Goal: Task Accomplishment & Management: Manage account settings

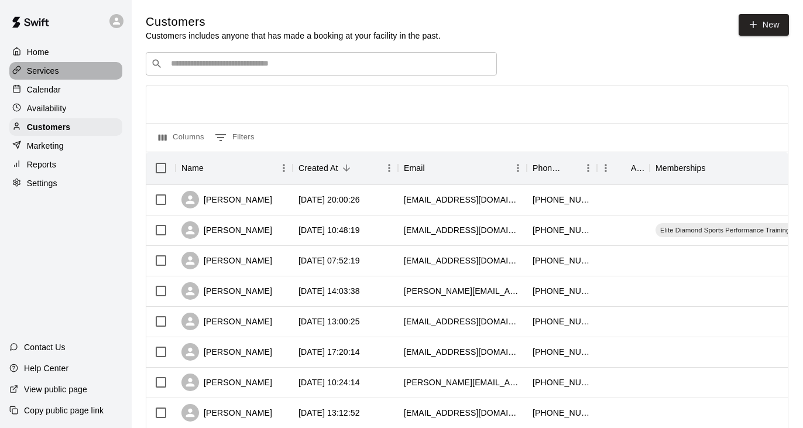
click at [56, 73] on p "Services" at bounding box center [43, 71] width 32 height 12
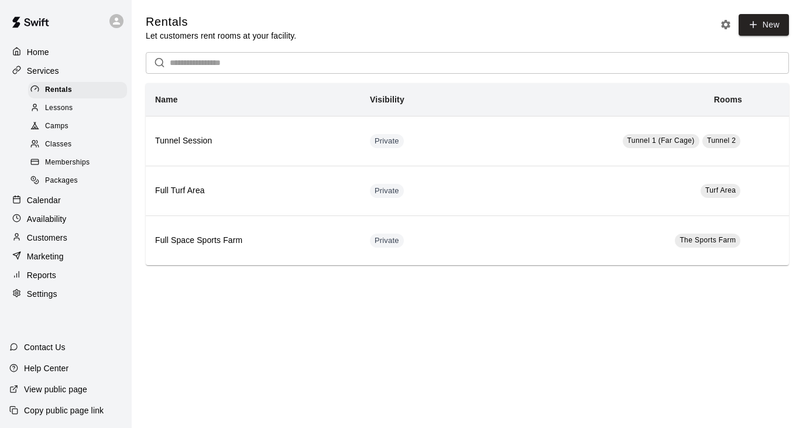
click at [91, 165] on div "Memberships" at bounding box center [77, 163] width 99 height 16
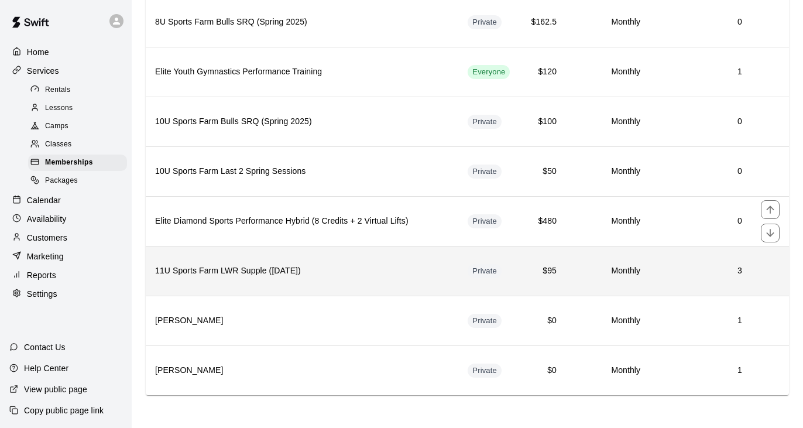
scroll to position [1163, 0]
click at [319, 269] on h6 "11U Sports Farm LWR Supple ([DATE])" at bounding box center [302, 271] width 294 height 13
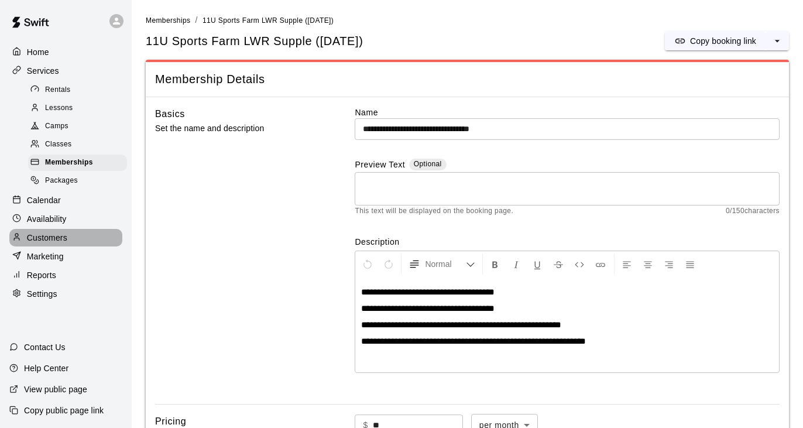
click at [59, 232] on p "Customers" at bounding box center [47, 238] width 40 height 12
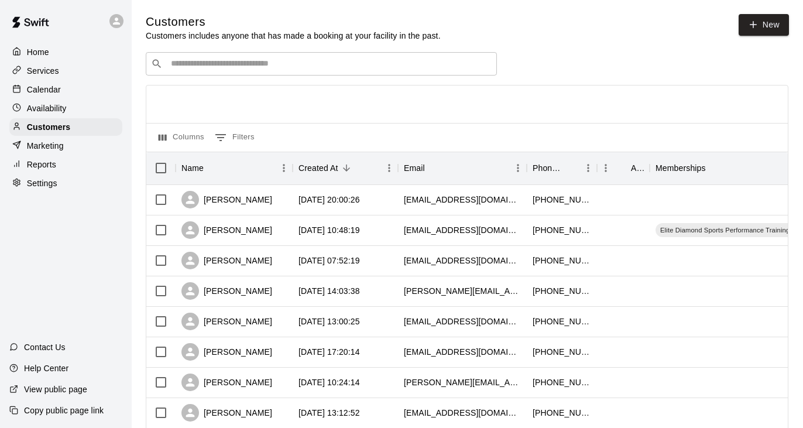
click at [237, 56] on div "​ ​" at bounding box center [321, 63] width 351 height 23
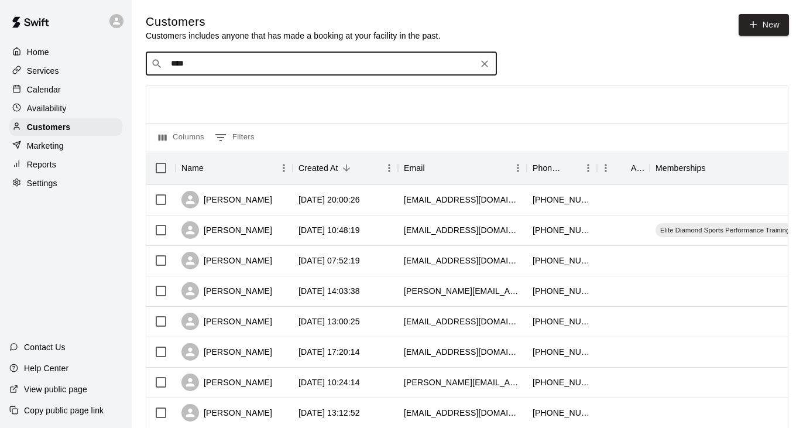
type input "*****"
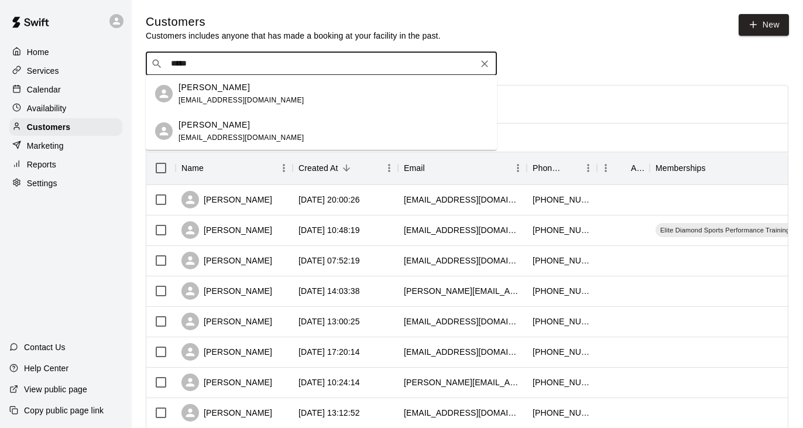
click at [215, 123] on p "[PERSON_NAME]" at bounding box center [214, 125] width 71 height 12
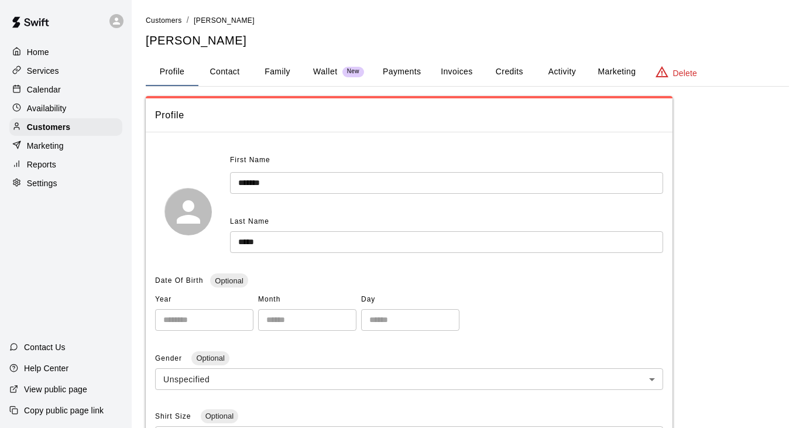
click at [416, 77] on button "Payments" at bounding box center [402, 72] width 57 height 28
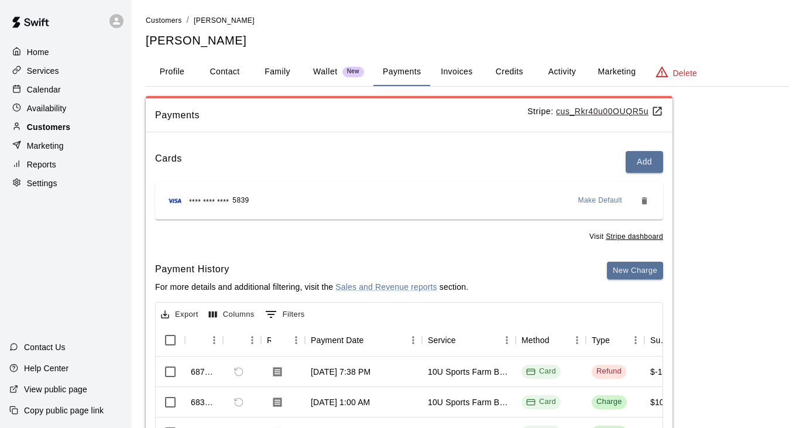
click at [35, 125] on p "Customers" at bounding box center [48, 127] width 43 height 12
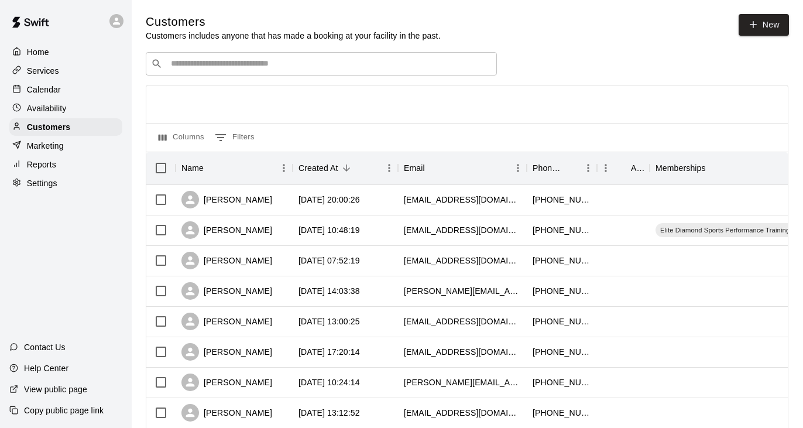
click at [286, 61] on input "Search customers by name or email" at bounding box center [329, 64] width 324 height 12
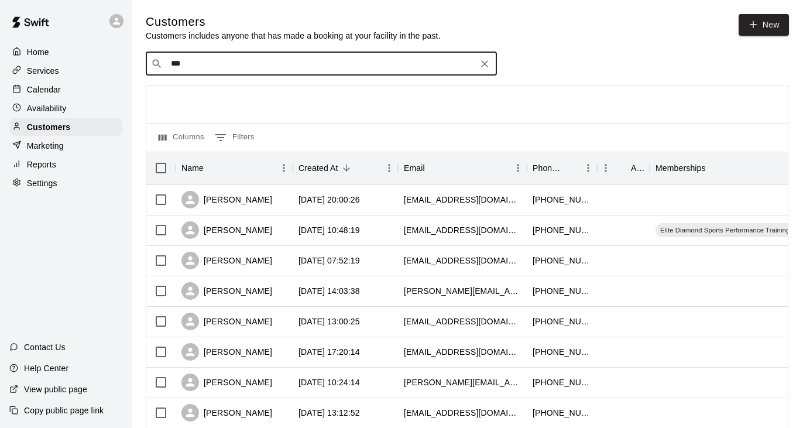
type input "****"
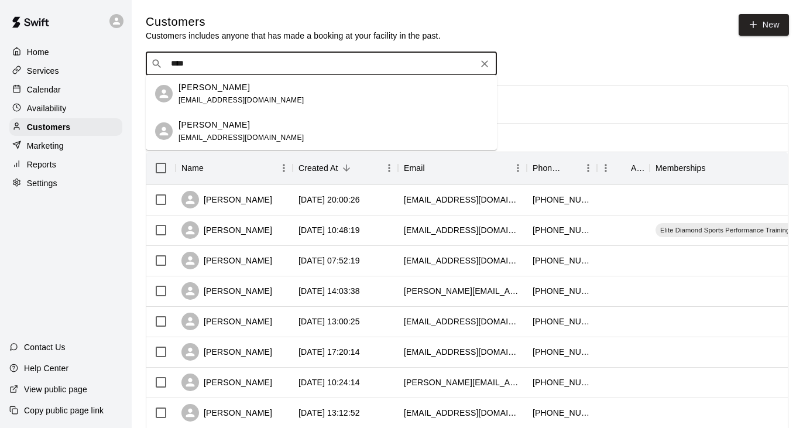
click at [238, 122] on p "[PERSON_NAME]" at bounding box center [214, 125] width 71 height 12
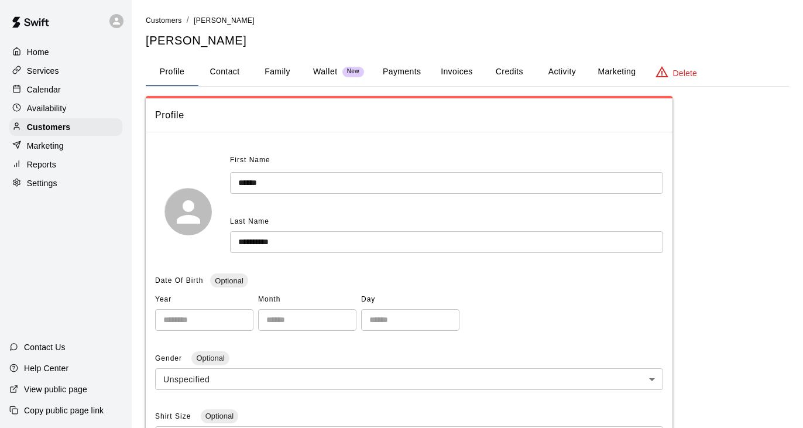
click at [411, 73] on button "Payments" at bounding box center [402, 72] width 57 height 28
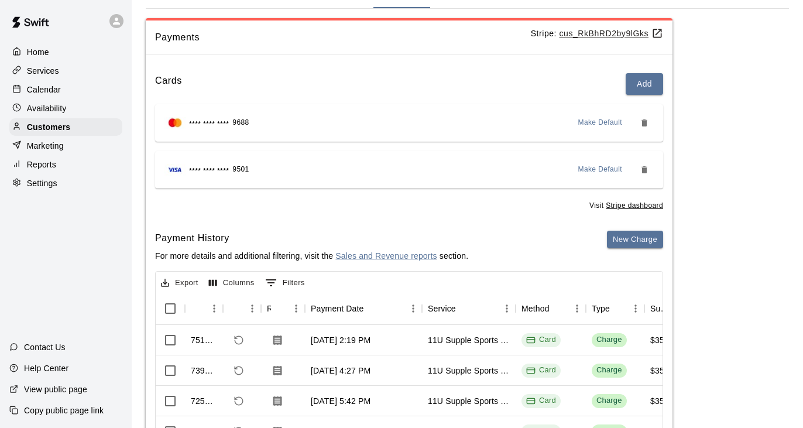
click at [61, 72] on div "Services" at bounding box center [65, 71] width 113 height 18
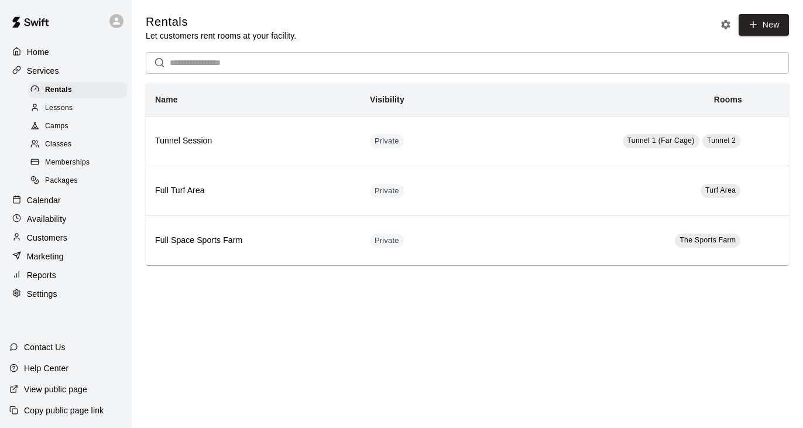
click at [76, 161] on span "Memberships" at bounding box center [67, 163] width 44 height 12
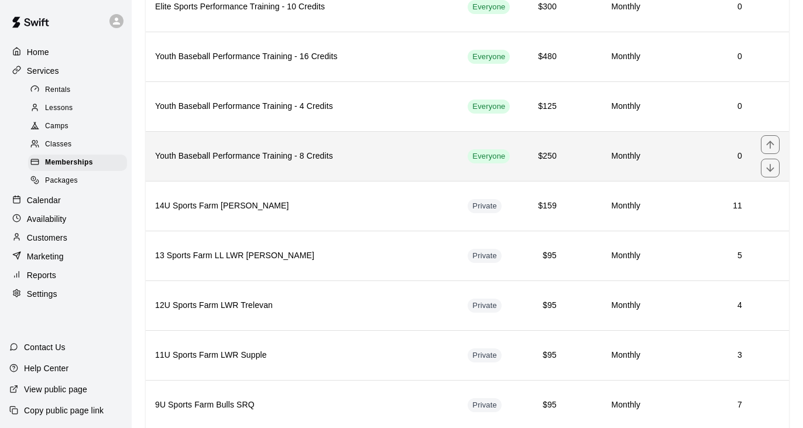
scroll to position [584, 0]
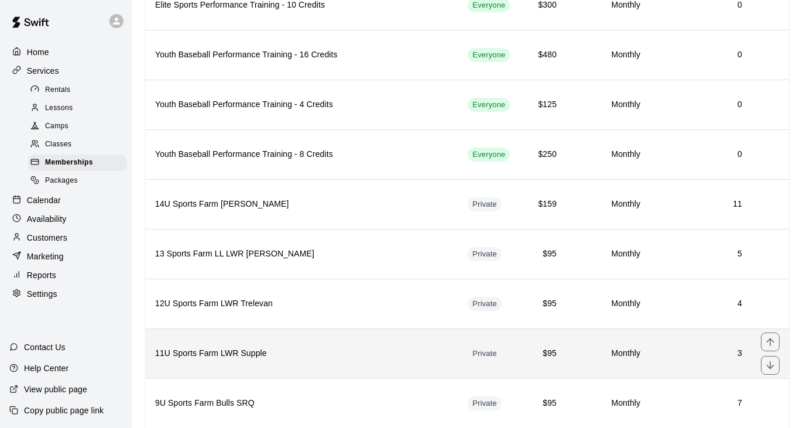
click at [263, 339] on th "11U Sports Farm LWR Supple" at bounding box center [302, 353] width 313 height 50
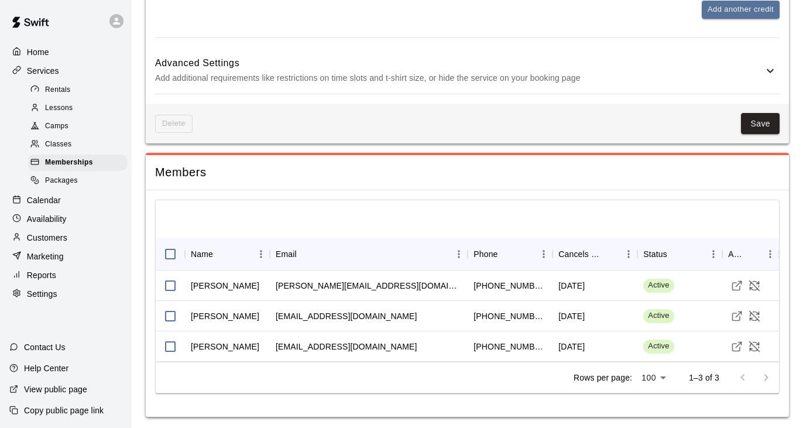
scroll to position [696, 0]
click at [59, 163] on span "Memberships" at bounding box center [69, 163] width 48 height 12
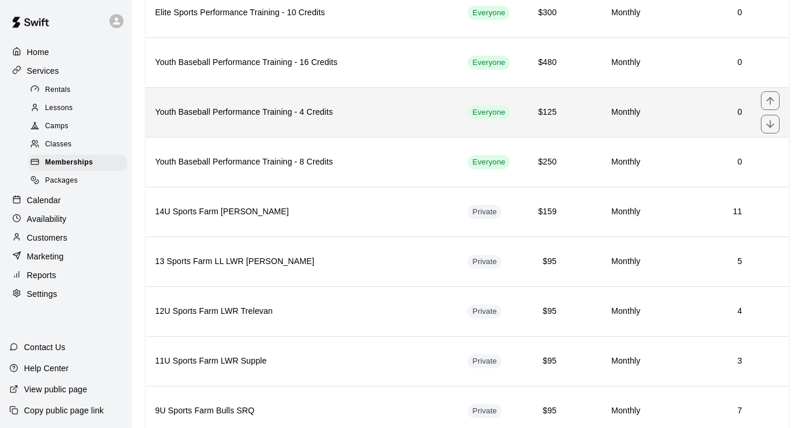
scroll to position [600, 0]
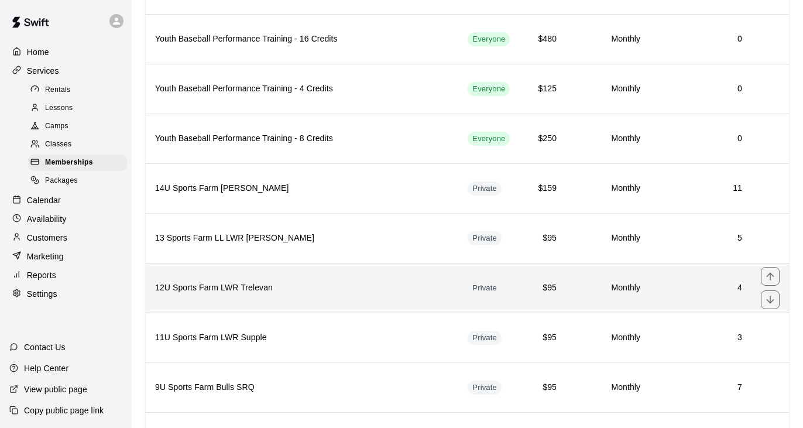
click at [244, 304] on th "12U Sports Farm LWR Trelevan" at bounding box center [302, 288] width 313 height 50
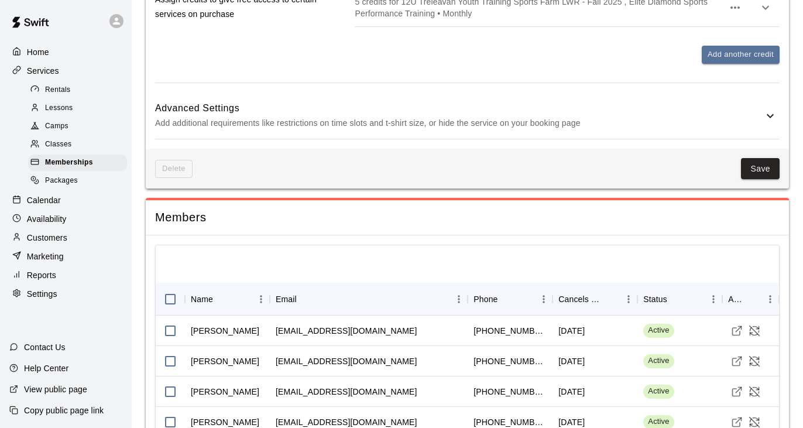
scroll to position [734, 0]
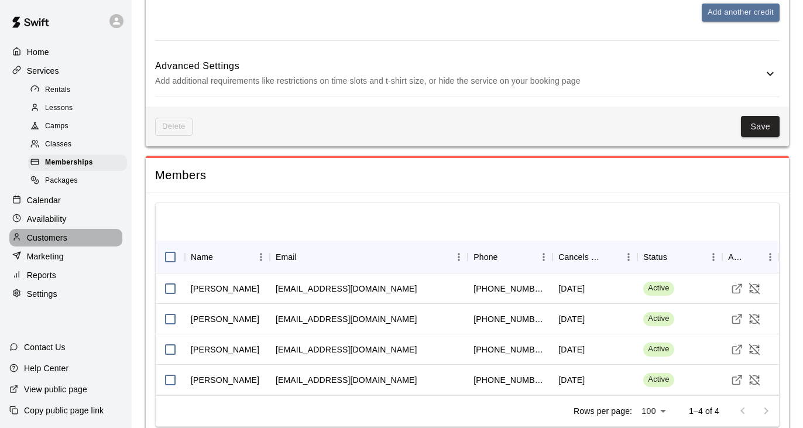
click at [53, 232] on p "Customers" at bounding box center [47, 238] width 40 height 12
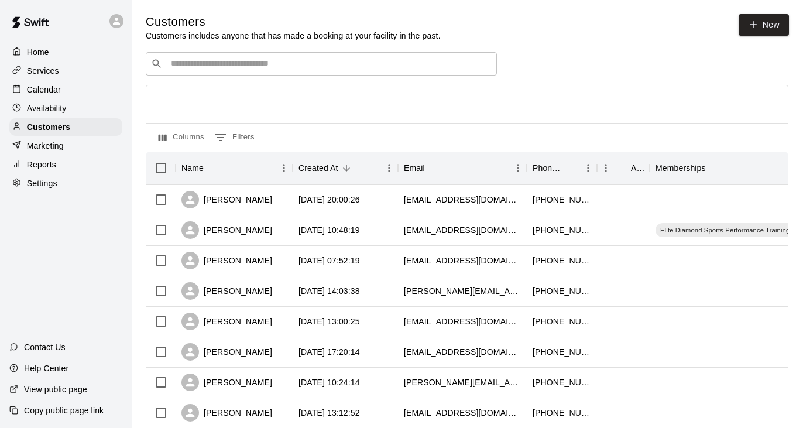
click at [246, 71] on div "​ ​" at bounding box center [321, 63] width 351 height 23
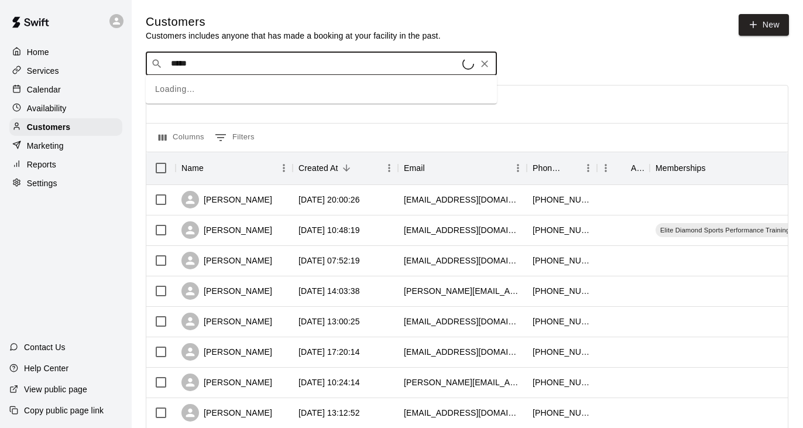
type input "******"
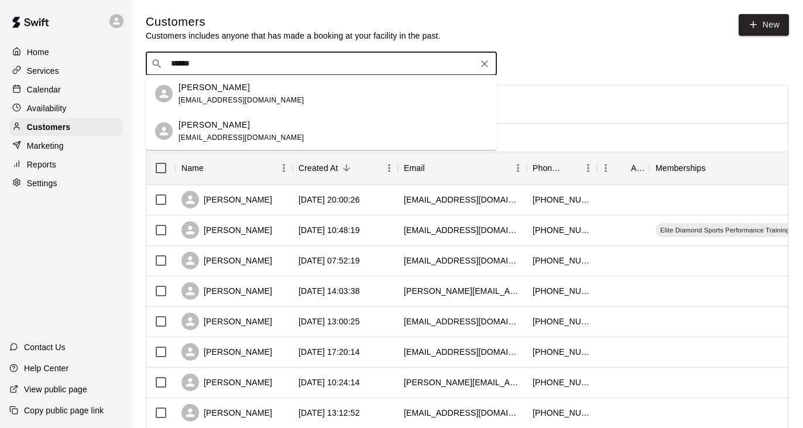
click at [202, 131] on div "[PERSON_NAME] [EMAIL_ADDRESS][DOMAIN_NAME]" at bounding box center [242, 131] width 126 height 25
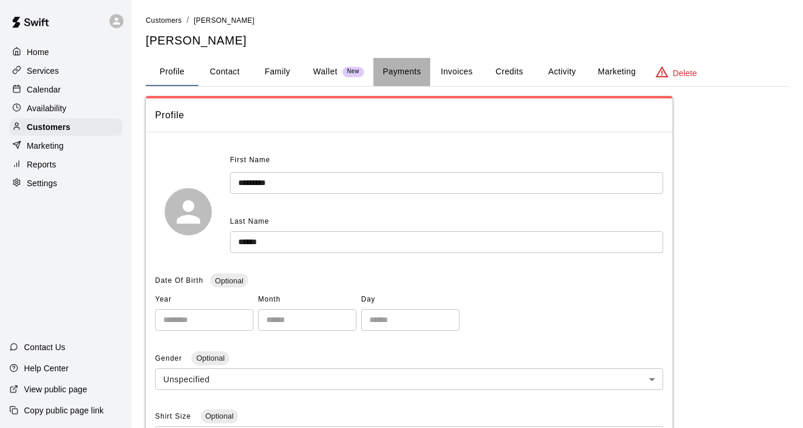
click at [403, 64] on button "Payments" at bounding box center [402, 72] width 57 height 28
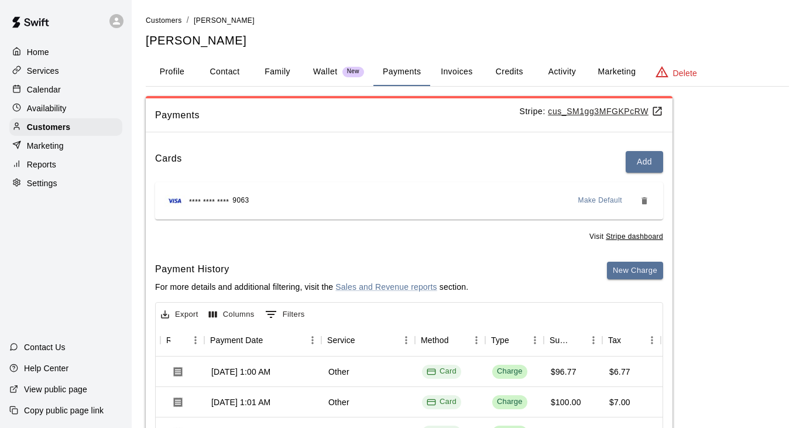
scroll to position [0, 101]
click at [54, 125] on p "Customers" at bounding box center [48, 127] width 43 height 12
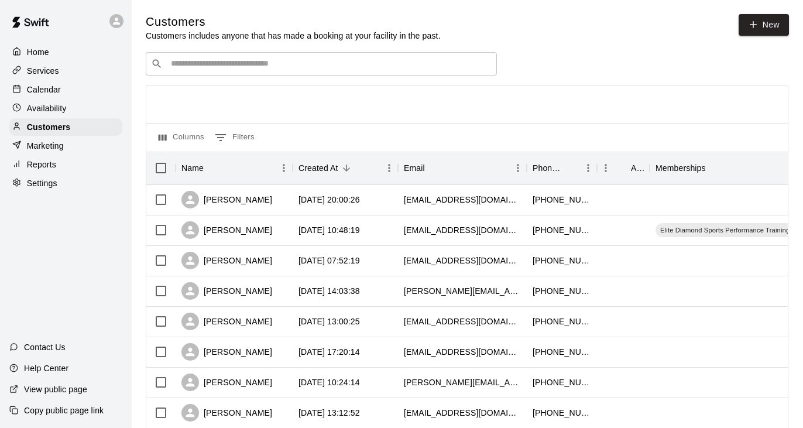
click at [171, 68] on input "Search customers by name or email" at bounding box center [329, 64] width 324 height 12
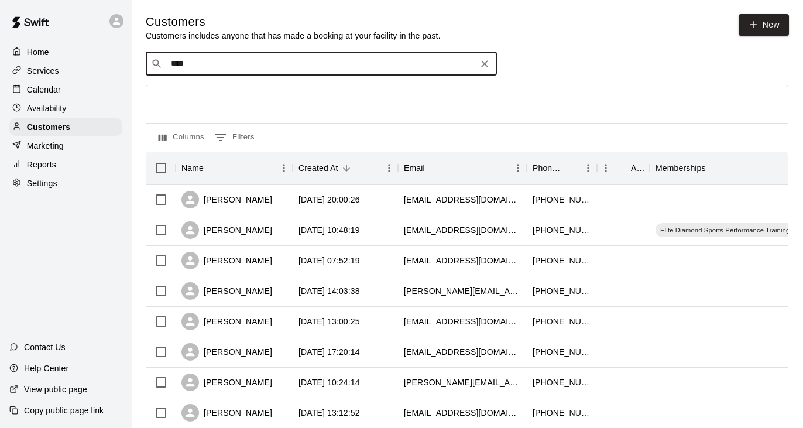
type input "*****"
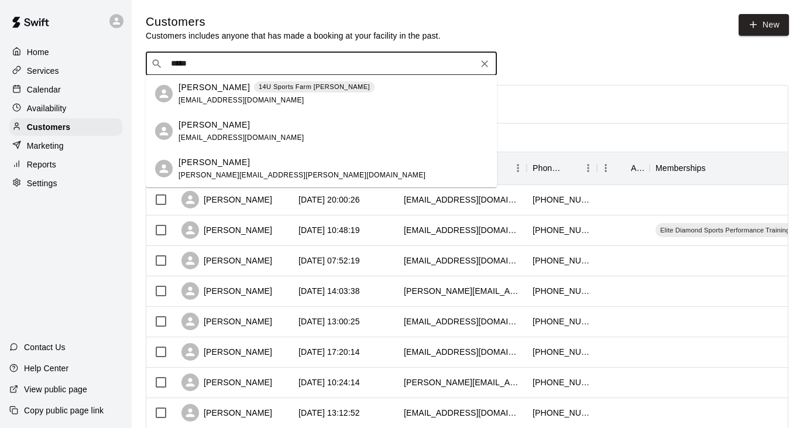
click at [196, 162] on p "[PERSON_NAME]" at bounding box center [214, 162] width 71 height 12
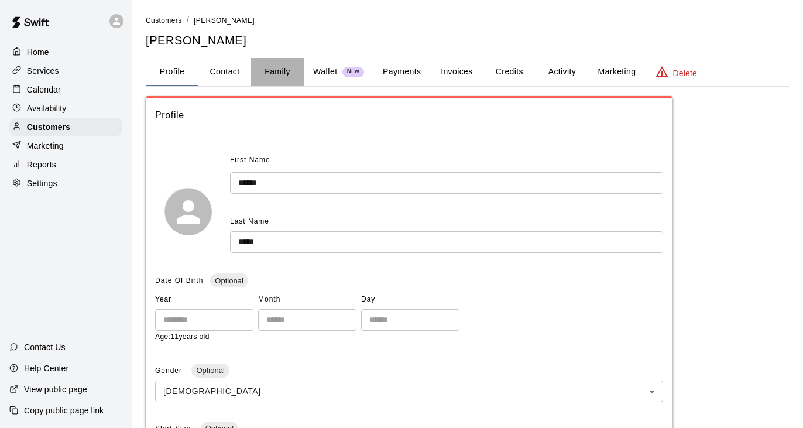
click at [280, 67] on button "Family" at bounding box center [277, 72] width 53 height 28
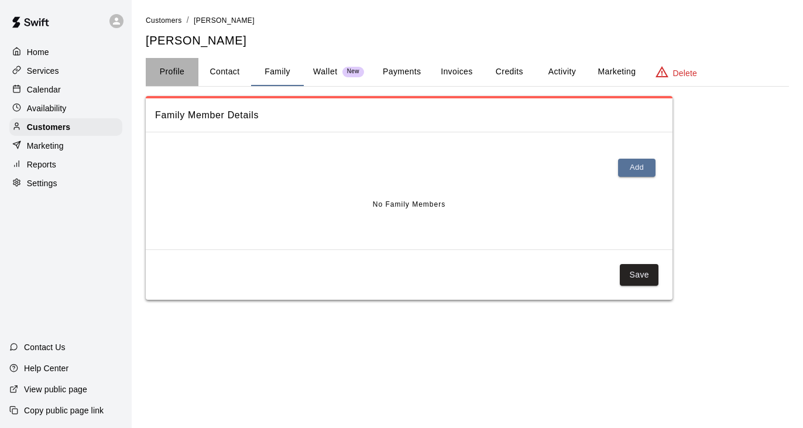
click at [171, 67] on button "Profile" at bounding box center [172, 72] width 53 height 28
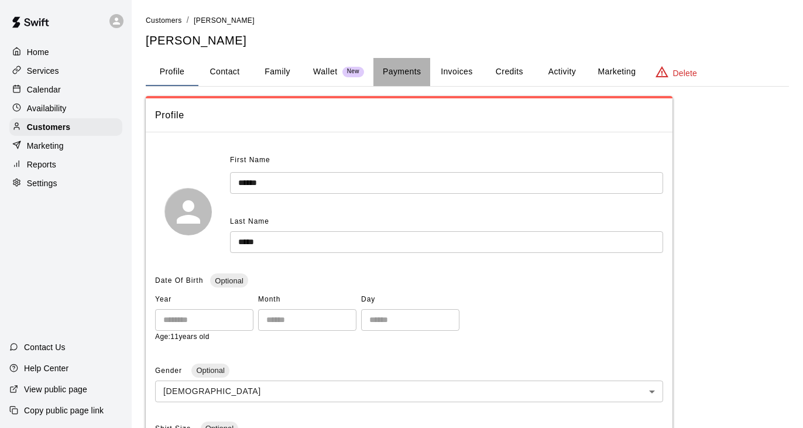
click at [409, 73] on button "Payments" at bounding box center [402, 72] width 57 height 28
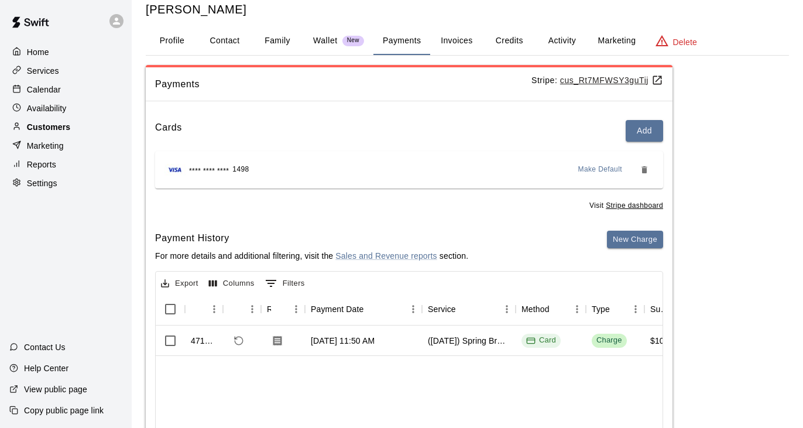
click at [76, 126] on div "Customers" at bounding box center [65, 127] width 113 height 18
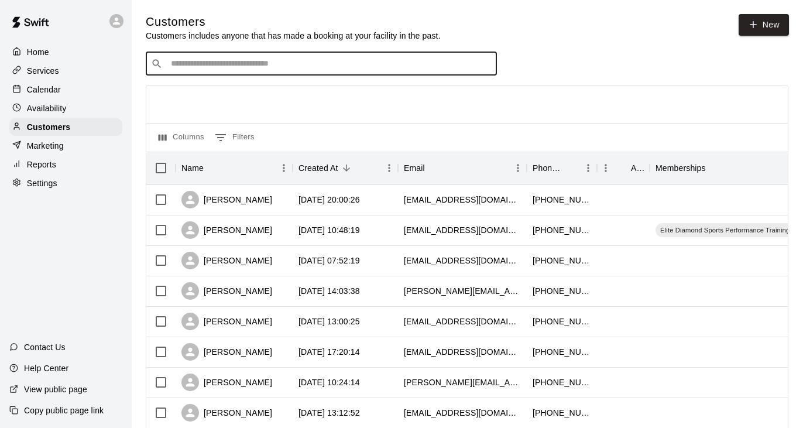
click at [270, 66] on input "Search customers by name or email" at bounding box center [329, 64] width 324 height 12
type input "*****"
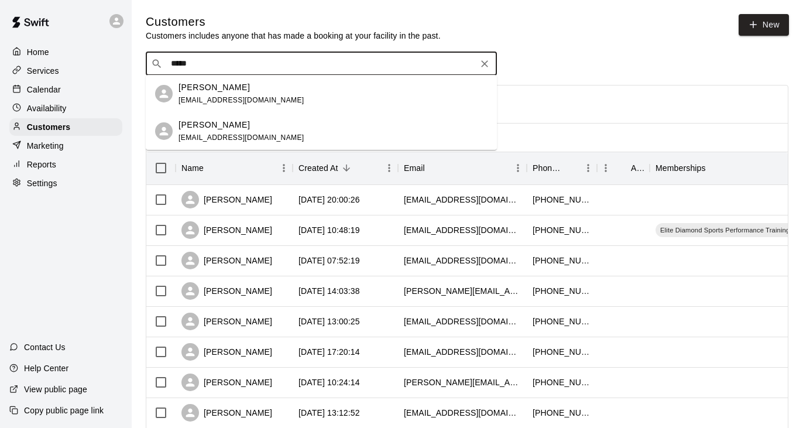
click at [286, 136] on div "[PERSON_NAME] [EMAIL_ADDRESS][DOMAIN_NAME]" at bounding box center [333, 131] width 309 height 25
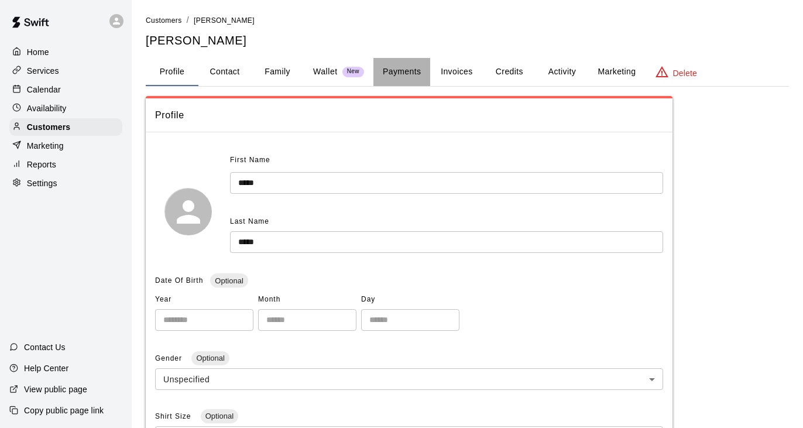
click at [416, 71] on button "Payments" at bounding box center [402, 72] width 57 height 28
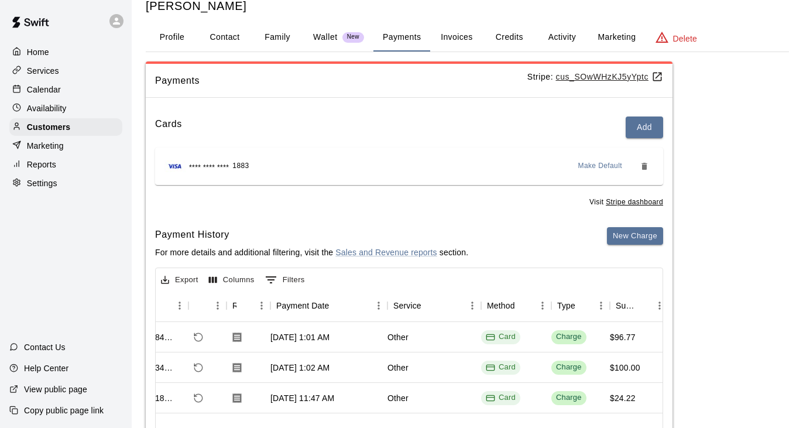
scroll to position [0, 42]
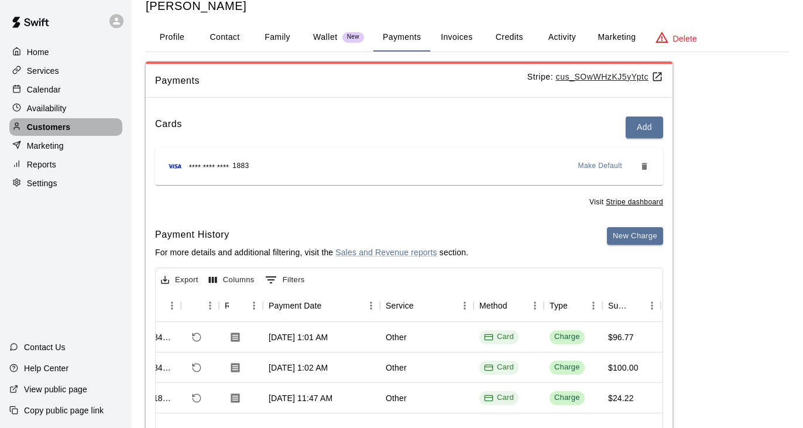
click at [49, 123] on p "Customers" at bounding box center [48, 127] width 43 height 12
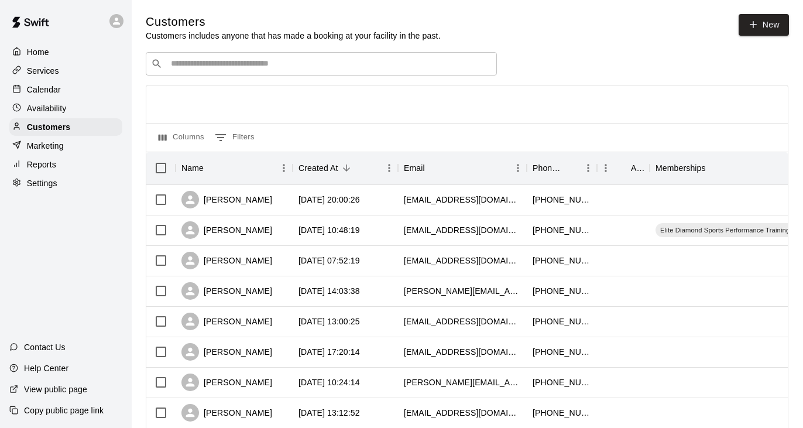
click at [201, 63] on input "Search customers by name or email" at bounding box center [329, 64] width 324 height 12
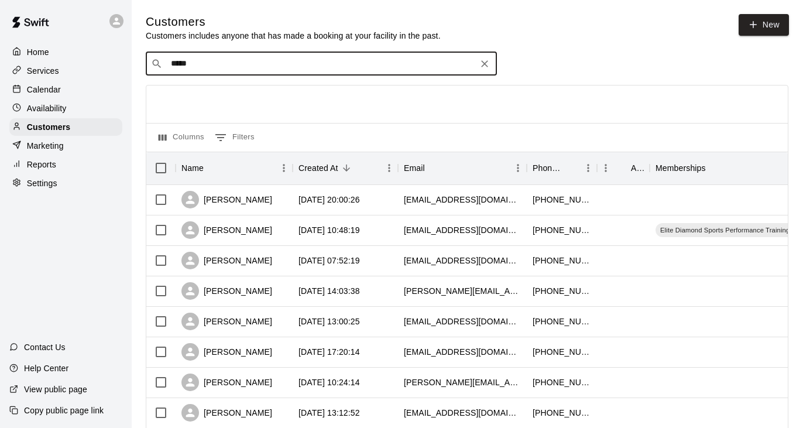
type input "******"
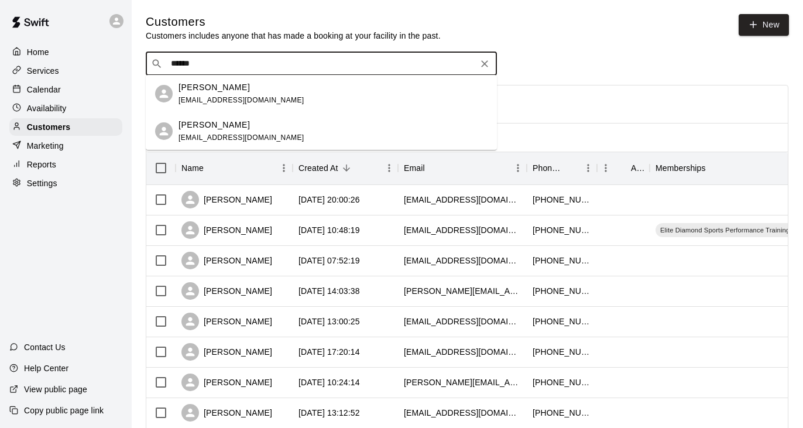
click at [213, 128] on p "[PERSON_NAME]" at bounding box center [214, 125] width 71 height 12
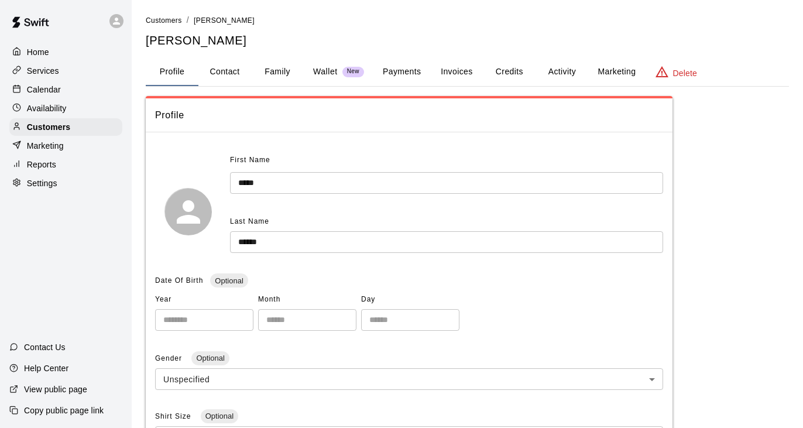
click at [417, 75] on button "Payments" at bounding box center [402, 72] width 57 height 28
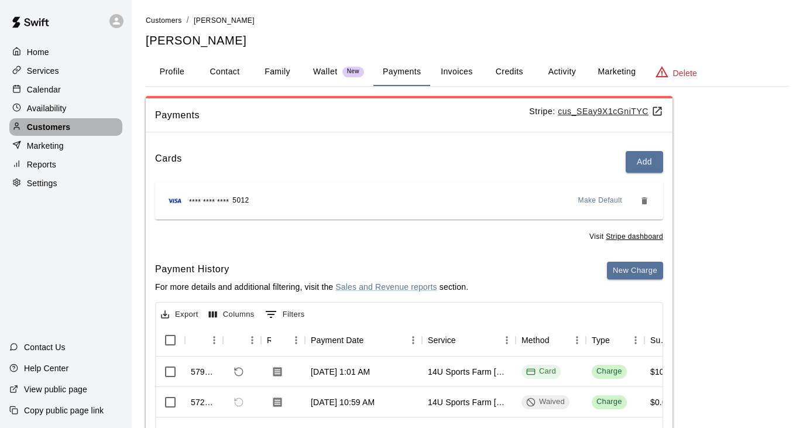
click at [66, 130] on p "Customers" at bounding box center [48, 127] width 43 height 12
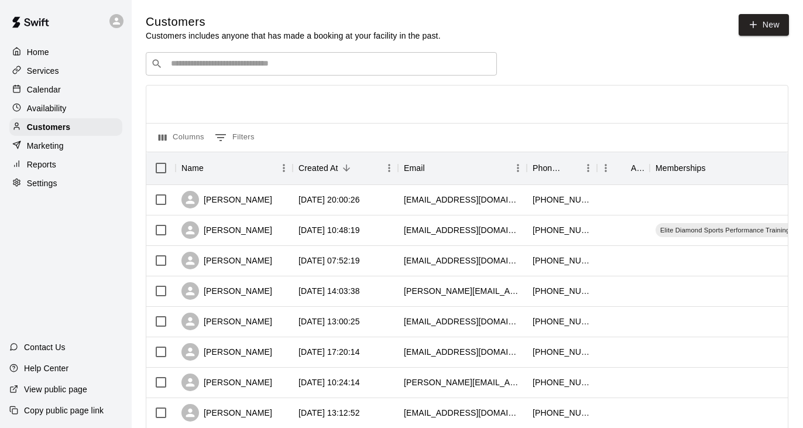
click at [187, 60] on input "Search customers by name or email" at bounding box center [329, 64] width 324 height 12
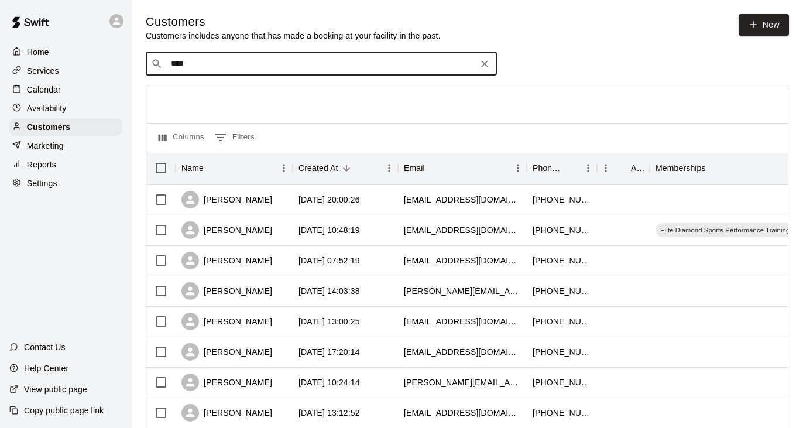
type input "*****"
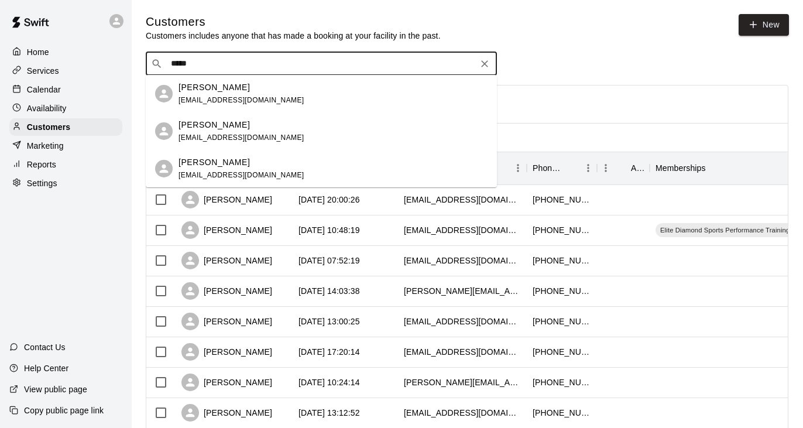
click at [197, 132] on div "[PERSON_NAME] [EMAIL_ADDRESS][DOMAIN_NAME]" at bounding box center [242, 131] width 126 height 25
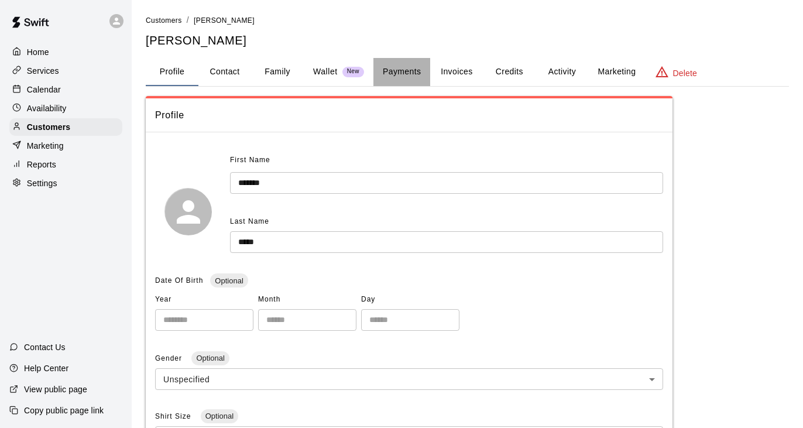
click at [413, 71] on button "Payments" at bounding box center [402, 72] width 57 height 28
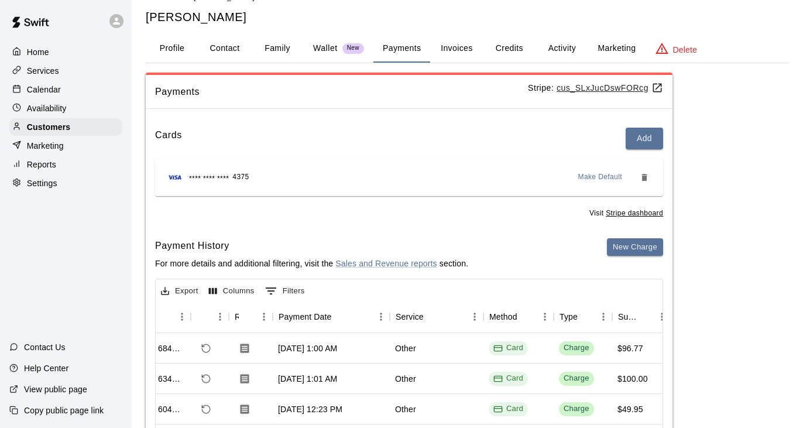
scroll to position [0, 32]
